Goal: Transaction & Acquisition: Purchase product/service

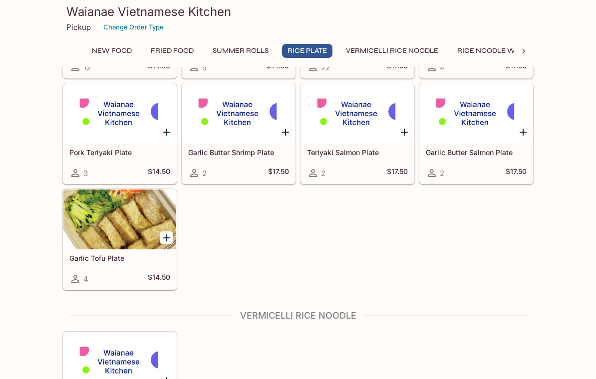
scroll to position [560, 0]
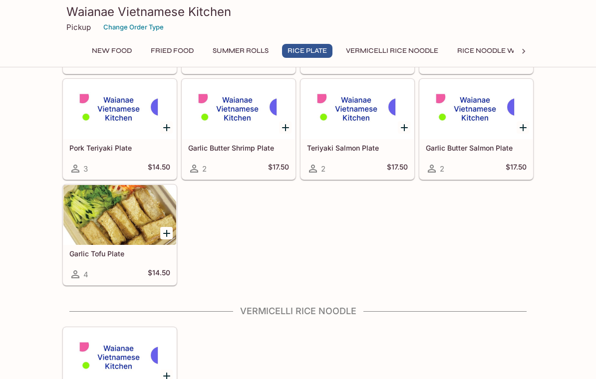
click at [99, 256] on h5 "Garlic Tofu Plate" at bounding box center [119, 253] width 101 height 8
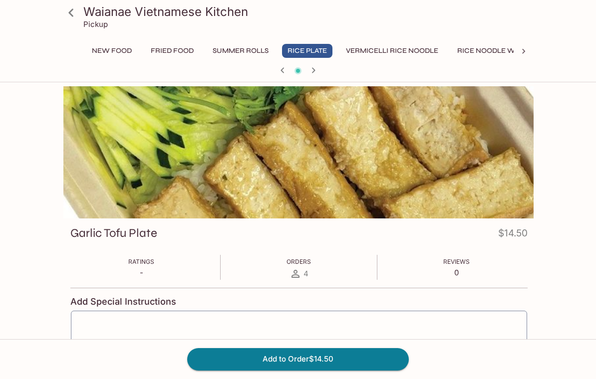
click at [70, 9] on icon at bounding box center [70, 12] width 17 height 17
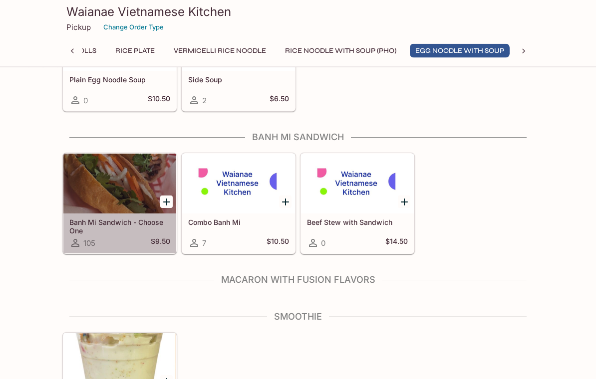
scroll to position [1374, 0]
click at [100, 224] on h5 "Banh Mi Sandwich - Choose One" at bounding box center [119, 226] width 101 height 16
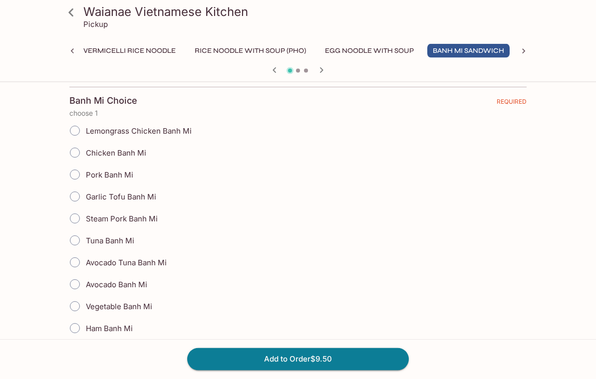
scroll to position [214, 0]
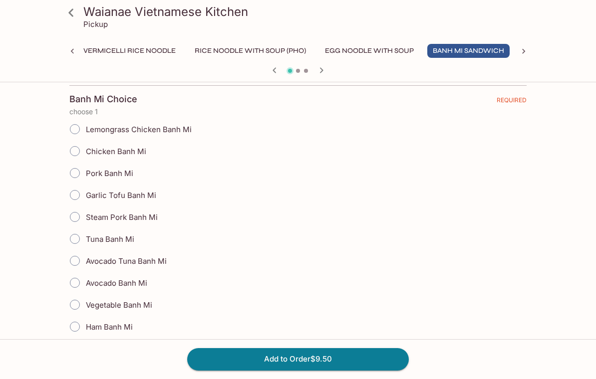
click at [76, 260] on input "Avocado Tuna Banh Mi" at bounding box center [74, 260] width 21 height 21
radio input "true"
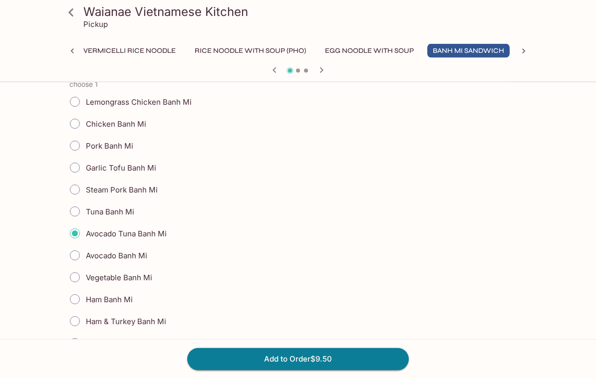
scroll to position [238, 0]
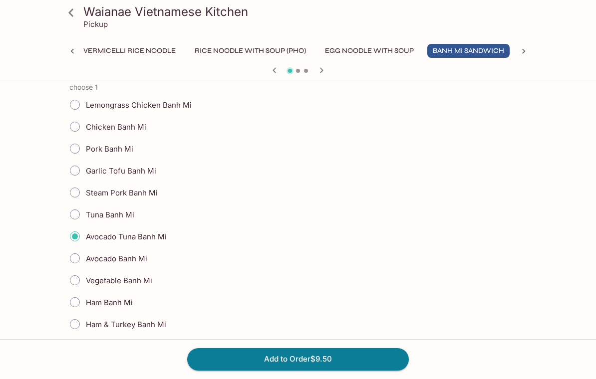
click at [310, 370] on button "Add to Order $9.50" at bounding box center [297, 359] width 221 height 22
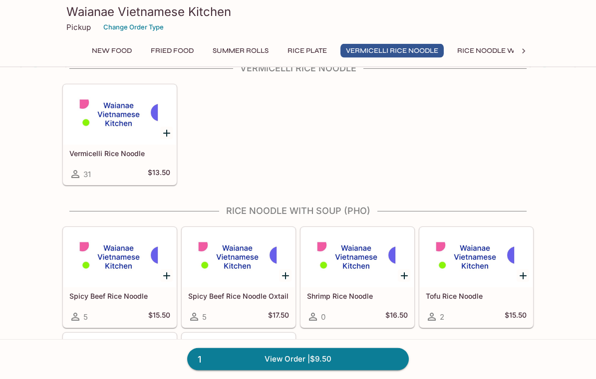
scroll to position [803, 0]
click at [91, 149] on h5 "Vermicelli Rice Noodle" at bounding box center [119, 153] width 101 height 8
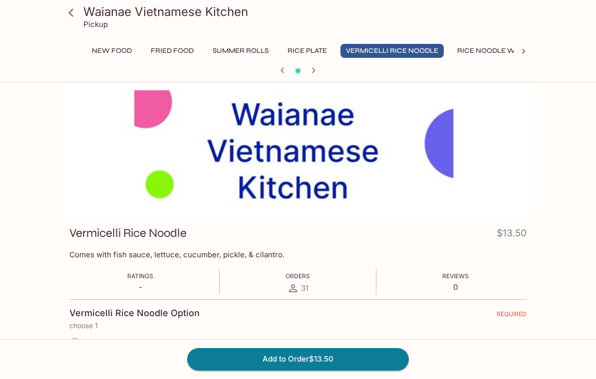
click at [75, 13] on icon at bounding box center [70, 12] width 17 height 17
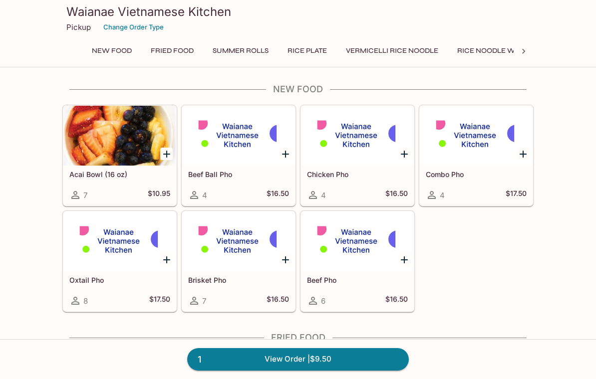
click at [97, 169] on div "Acai Bowl (16 oz) 7 $10.95" at bounding box center [119, 186] width 113 height 40
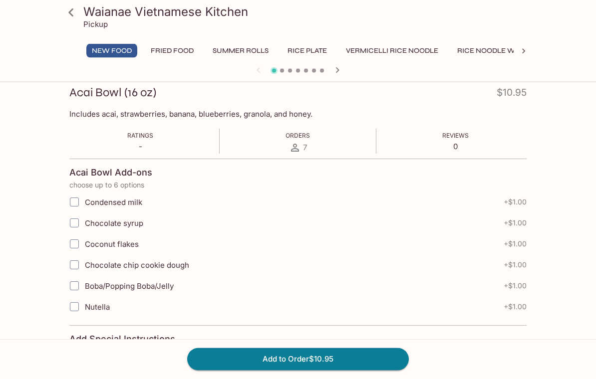
scroll to position [141, 0]
click at [76, 245] on input "Coconut flakes" at bounding box center [74, 244] width 20 height 20
checkbox input "true"
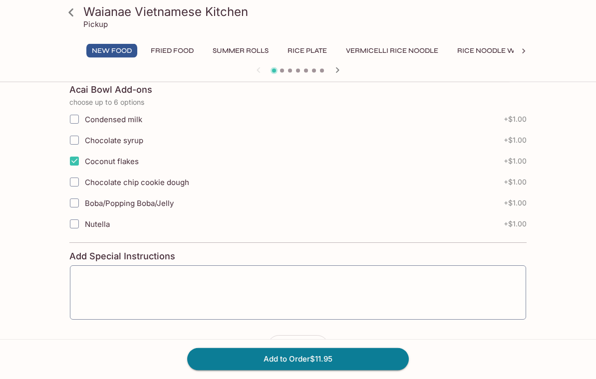
scroll to position [226, 0]
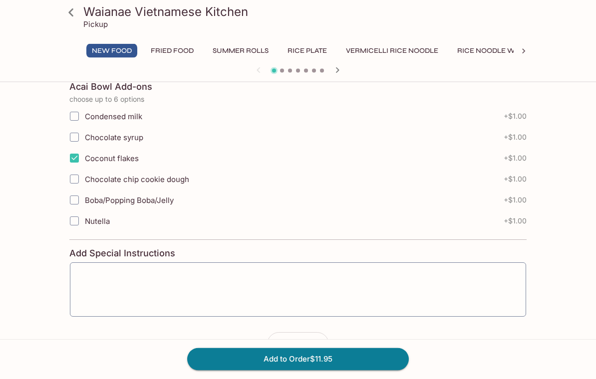
click at [299, 370] on button "Add to Order $11.95" at bounding box center [297, 359] width 221 height 22
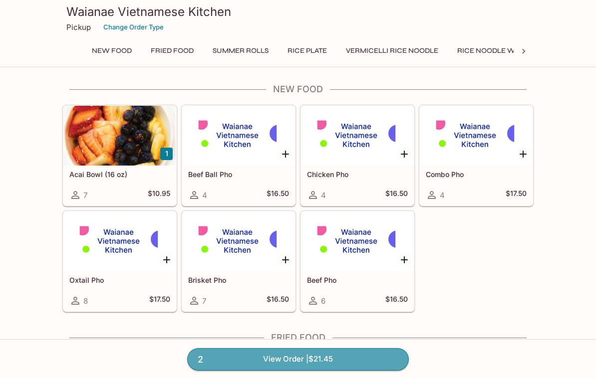
click at [260, 370] on link "2 View Order | $21.45" at bounding box center [297, 359] width 221 height 22
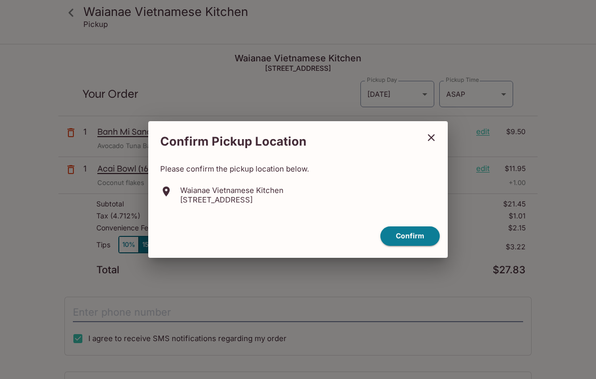
click at [409, 243] on button "Confirm" at bounding box center [409, 235] width 59 height 19
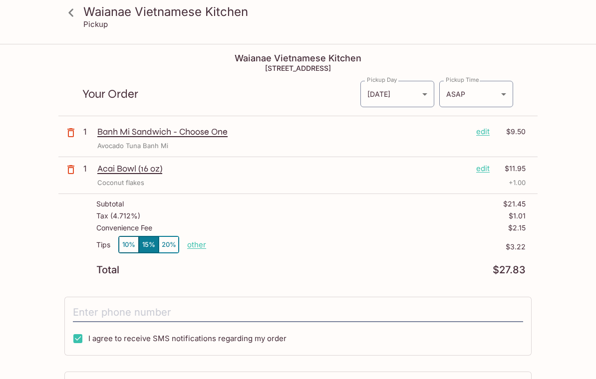
click at [151, 309] on input "tel" at bounding box center [298, 312] width 450 height 19
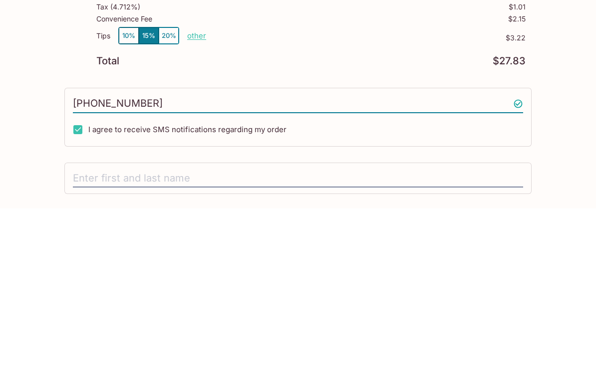
scroll to position [60, 0]
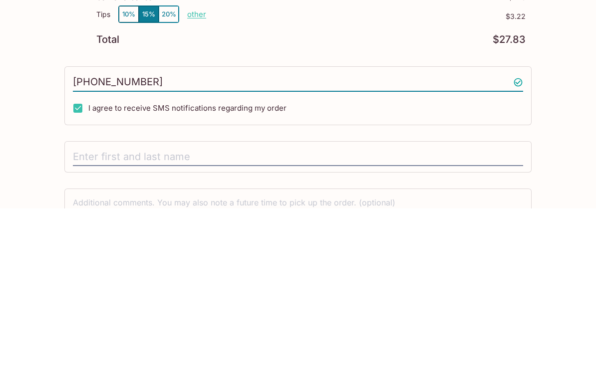
type input "[PHONE_NUMBER]"
click at [93, 318] on input "text" at bounding box center [298, 327] width 450 height 19
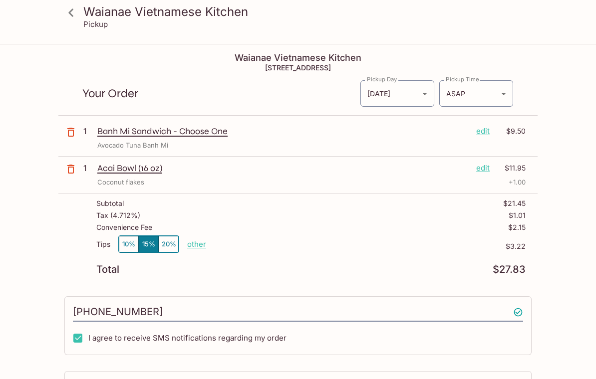
scroll to position [0, 0]
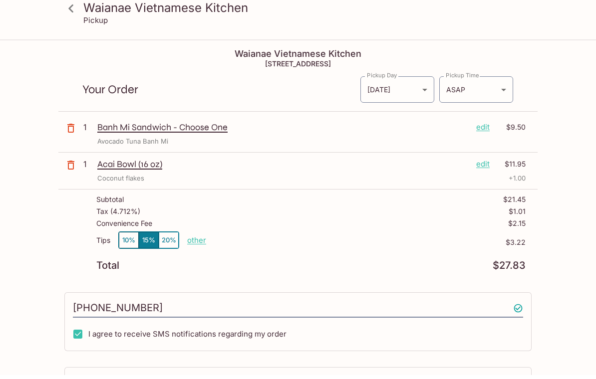
type input "[PERSON_NAME]"
click at [119, 128] on p "Banh Mi Sandwich - Choose One" at bounding box center [282, 131] width 371 height 11
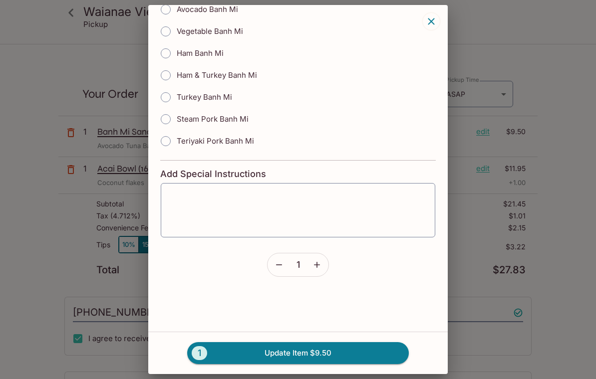
scroll to position [260, 0]
click at [178, 197] on textarea at bounding box center [298, 210] width 260 height 38
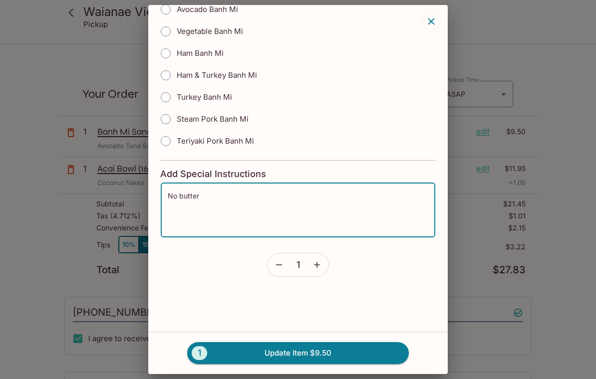
type textarea "No butter"
click at [280, 348] on button "1 Update Item $9.50" at bounding box center [297, 353] width 221 height 22
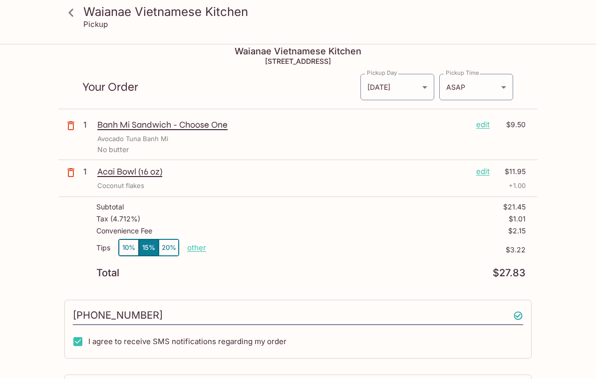
scroll to position [6, 0]
click at [198, 247] on p "other" at bounding box center [196, 247] width 19 height 9
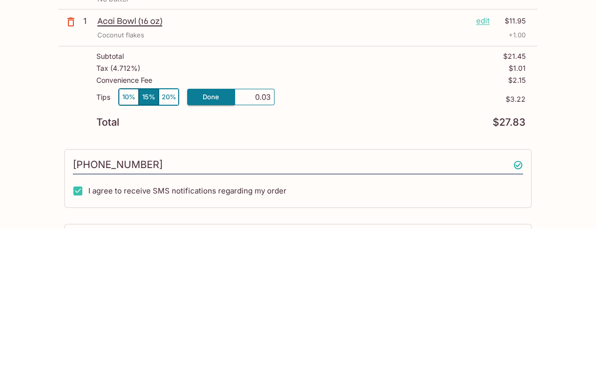
type input "0.00"
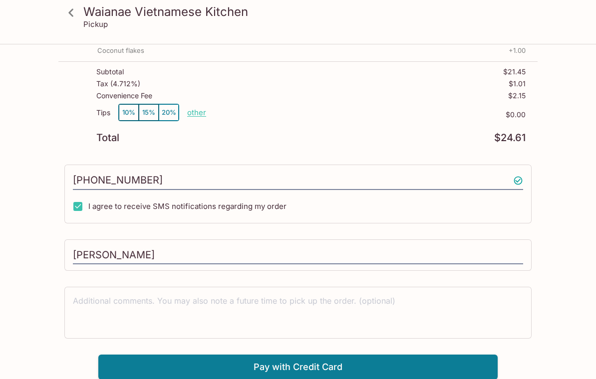
click at [284, 364] on button "Pay with Credit Card" at bounding box center [297, 367] width 399 height 25
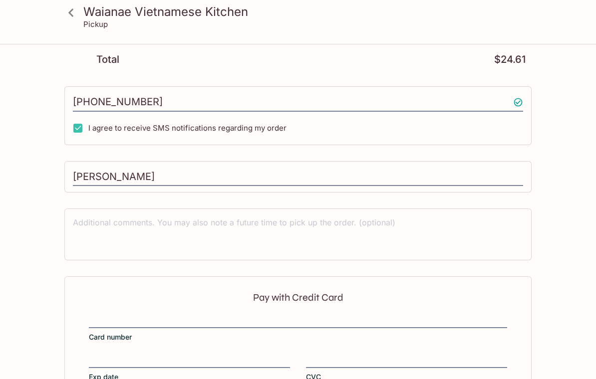
scroll to position [292, 0]
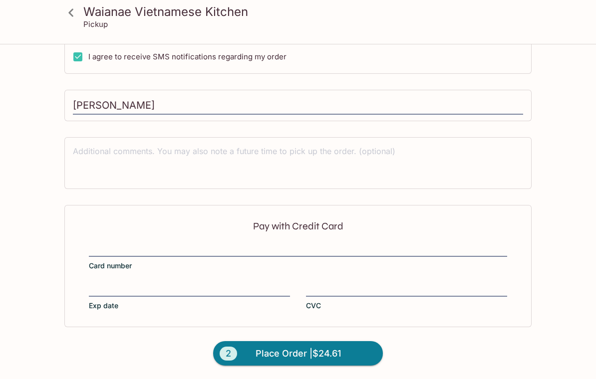
click at [42, 184] on div "Waianae Vietnamese Kitchen Pickup Waianae Vietnamese Kitchen [STREET_ADDRESS] Y…" at bounding box center [298, 66] width 596 height 626
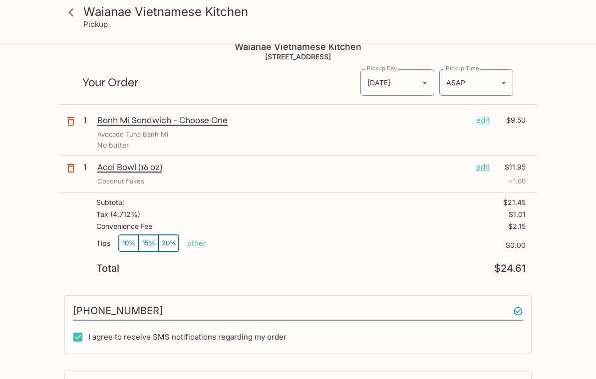
scroll to position [0, 0]
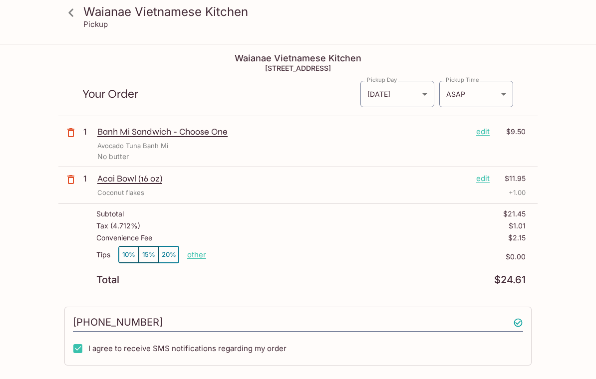
click at [503, 94] on body "Waianae Vietnamese Kitchen Pickup Waianae Vietnamese Kitchen [STREET_ADDRESS] Y…" at bounding box center [298, 234] width 596 height 379
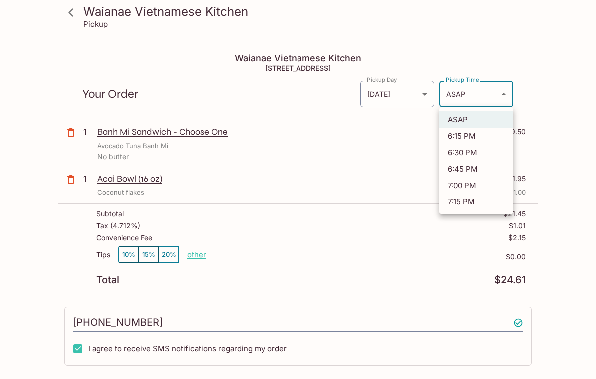
click at [477, 136] on li "6:15 PM" at bounding box center [476, 136] width 74 height 16
type input "[DATE]T04:15:13.000000Z"
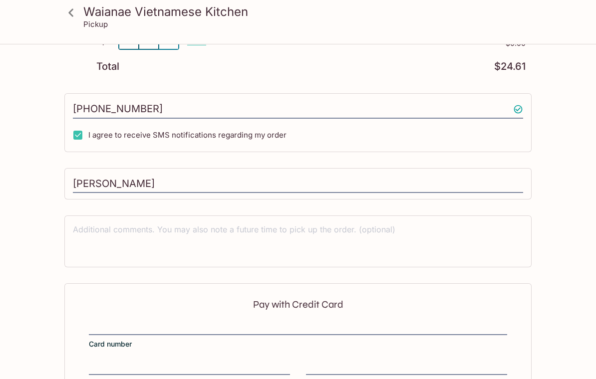
scroll to position [276, 0]
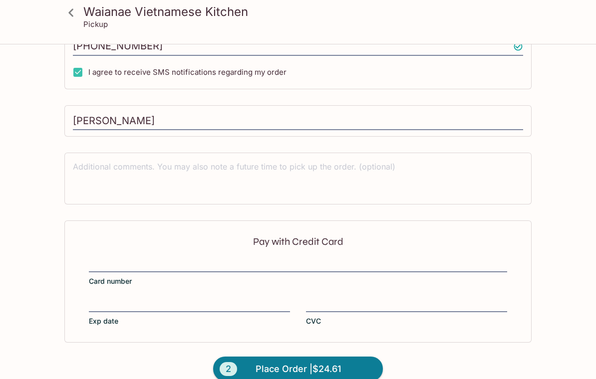
click at [192, 258] on div at bounding box center [298, 265] width 418 height 14
click at [192, 259] on input "Card number" at bounding box center [298, 259] width 418 height 0
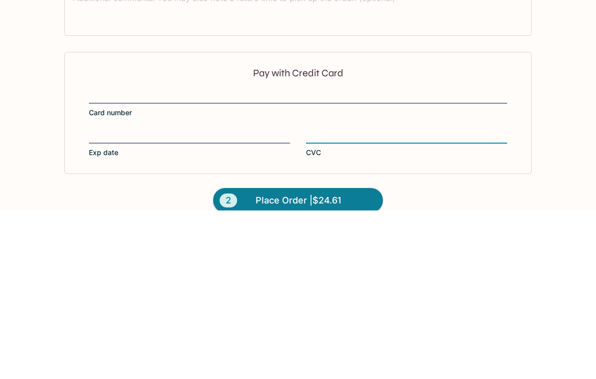
scroll to position [292, 0]
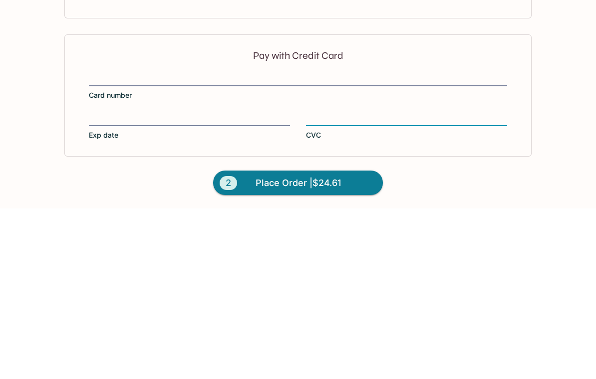
click at [263, 346] on span "Place Order | $24.61" at bounding box center [297, 354] width 85 height 16
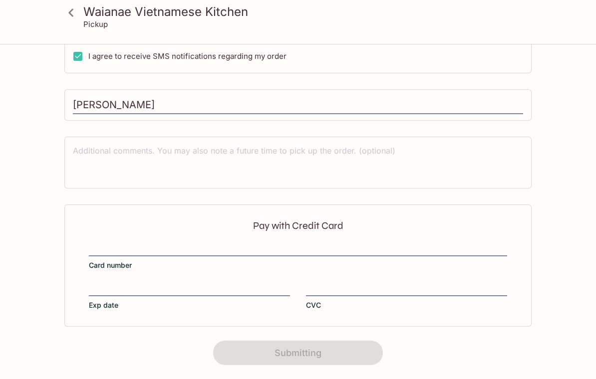
scroll to position [185, 0]
